Goal: Entertainment & Leisure: Browse casually

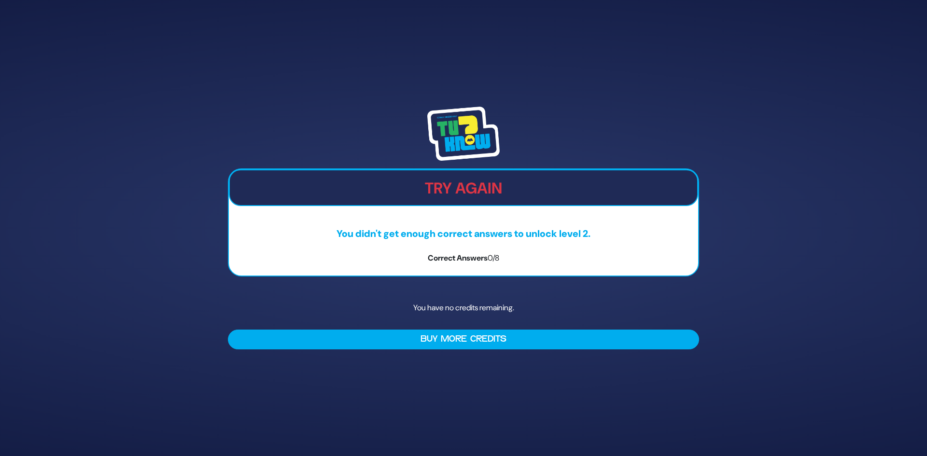
click at [468, 149] on img at bounding box center [463, 134] width 72 height 54
drag, startPoint x: 122, startPoint y: 40, endPoint x: 123, endPoint y: 34, distance: 6.4
click at [122, 40] on div "Try Again You didn't get enough correct answers to unlock level 2. Correct Answ…" at bounding box center [463, 228] width 927 height 456
click at [498, 265] on div "Try Again You didn't get enough correct answers to unlock level 2. Correct Answ…" at bounding box center [463, 223] width 471 height 108
drag, startPoint x: 899, startPoint y: 1, endPoint x: 602, endPoint y: 99, distance: 312.3
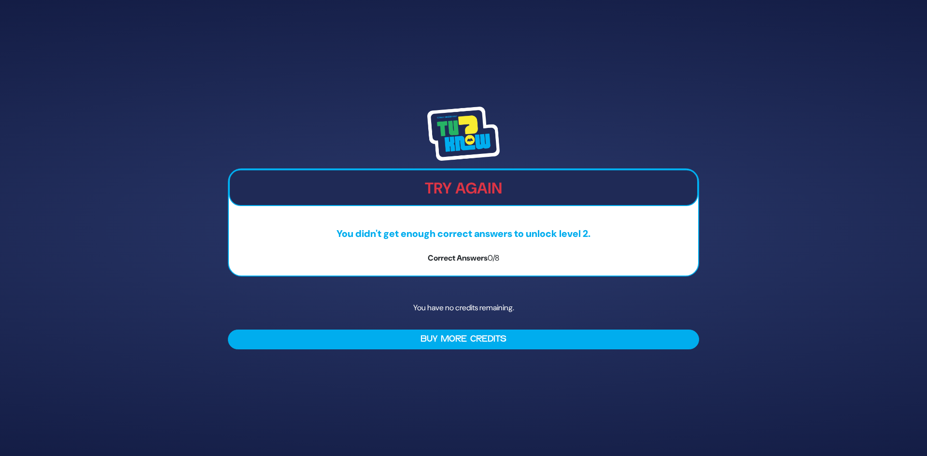
click at [649, 84] on div "Try Again You didn't get enough correct answers to unlock level 2. Correct Answ…" at bounding box center [463, 228] width 927 height 456
click at [480, 130] on img at bounding box center [463, 134] width 72 height 54
click at [478, 283] on div "Try Again You didn't get enough correct answers to unlock level 2. Correct Answ…" at bounding box center [463, 228] width 495 height 266
click at [491, 243] on div "Try Again You didn't get enough correct answers to unlock level 2. Correct Answ…" at bounding box center [463, 223] width 471 height 108
click at [465, 128] on img at bounding box center [463, 134] width 72 height 54
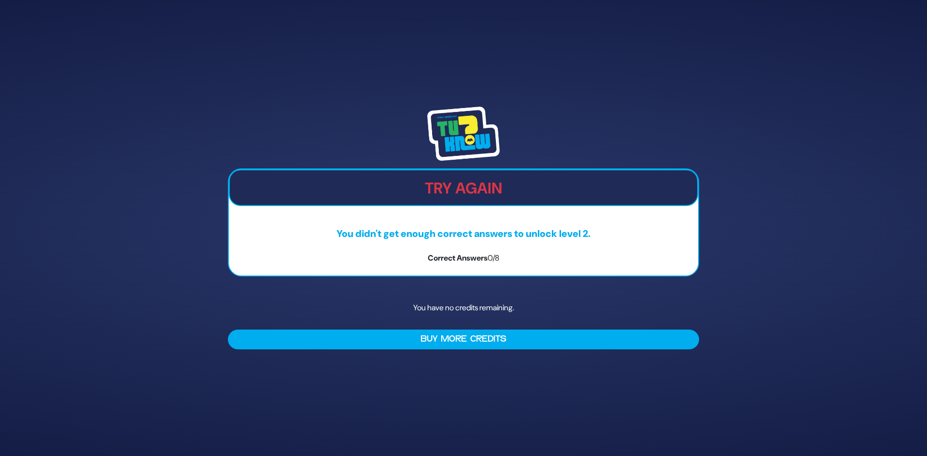
click at [570, 83] on div "Try Again You didn't get enough correct answers to unlock level 2. Correct Answ…" at bounding box center [463, 228] width 927 height 456
click at [520, 145] on div at bounding box center [463, 134] width 471 height 54
